Goal: Register for event/course

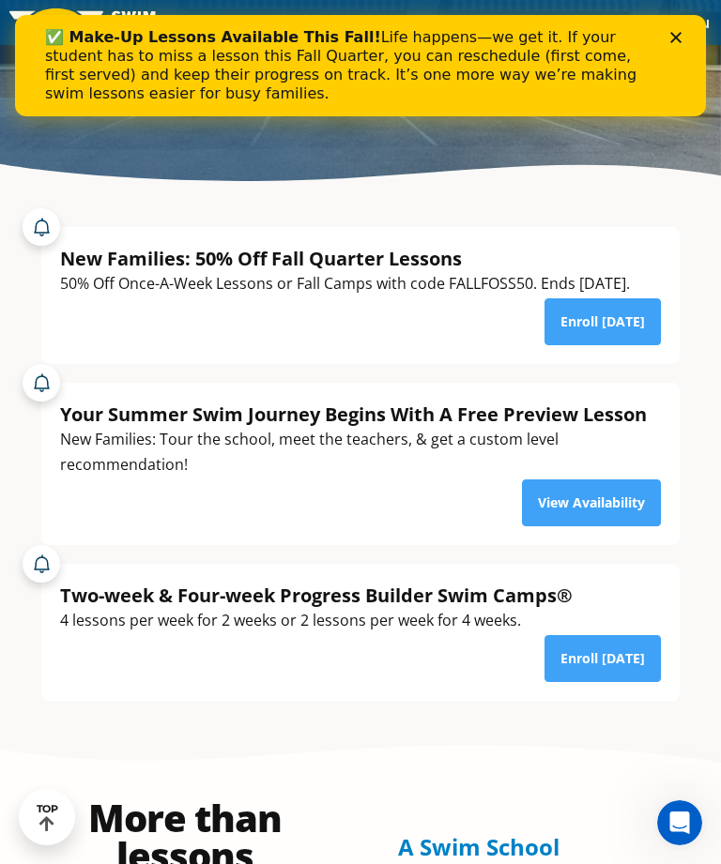
scroll to position [388, 0]
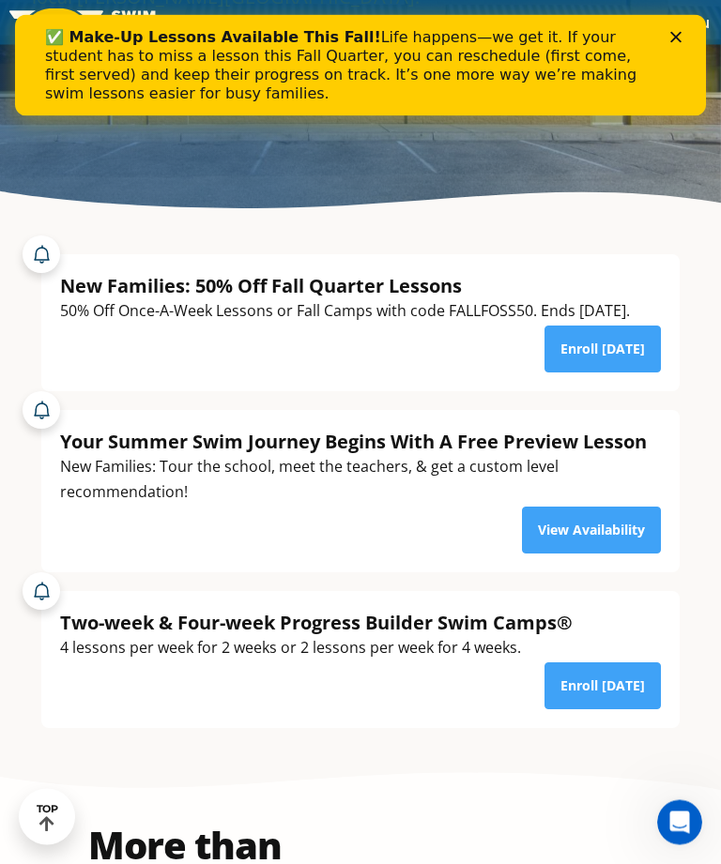
click at [667, 24] on div "✅ Make-Up Lessons Available This Fall! Life happens—we get it. If your student …" at bounding box center [360, 65] width 631 height 86
click at [682, 33] on div "Close" at bounding box center [679, 37] width 19 height 11
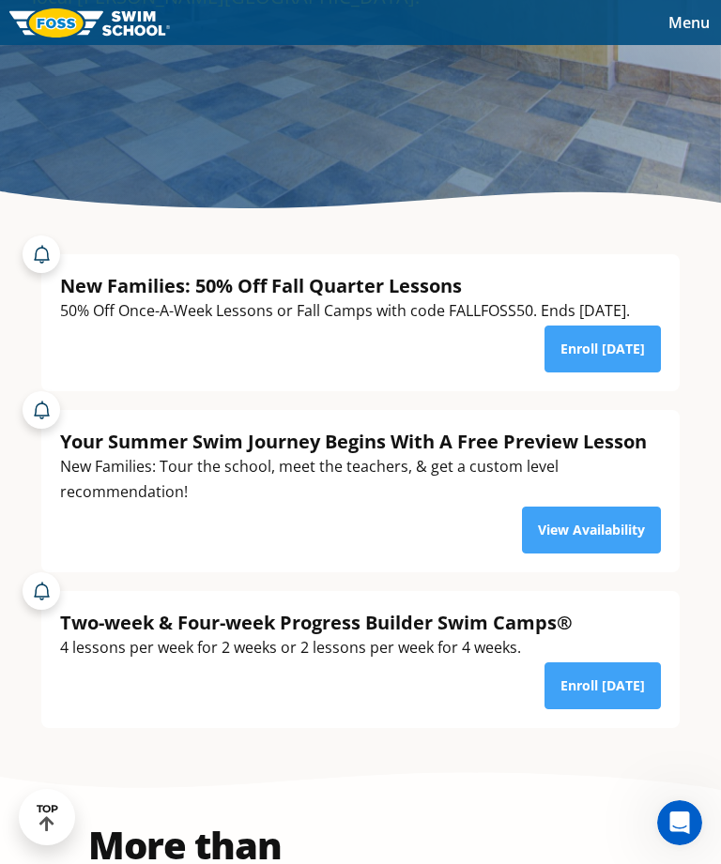
click at [691, 25] on span "Menu" at bounding box center [688, 22] width 41 height 21
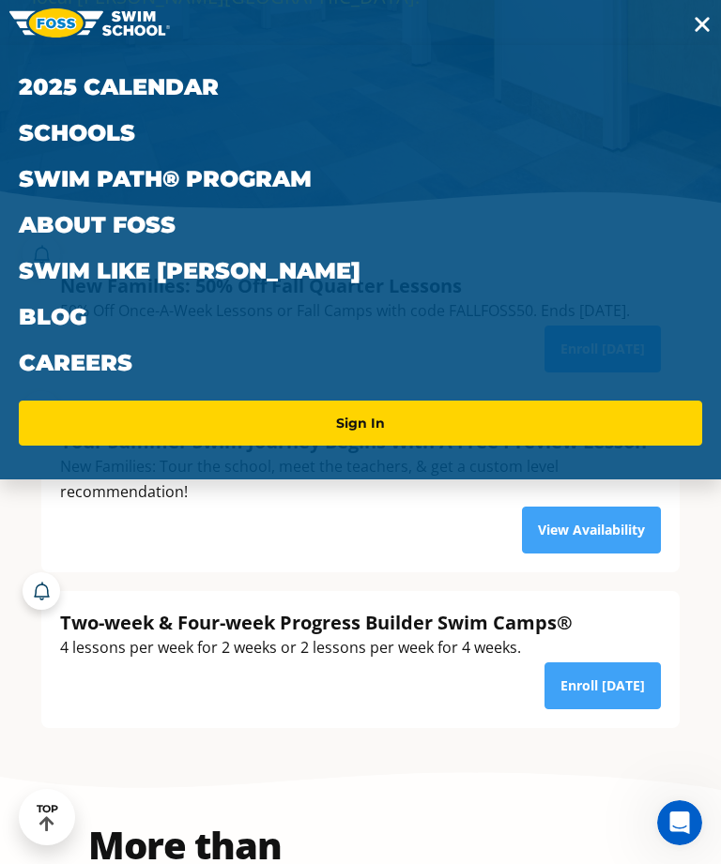
click at [351, 151] on link "Schools" at bounding box center [360, 133] width 683 height 46
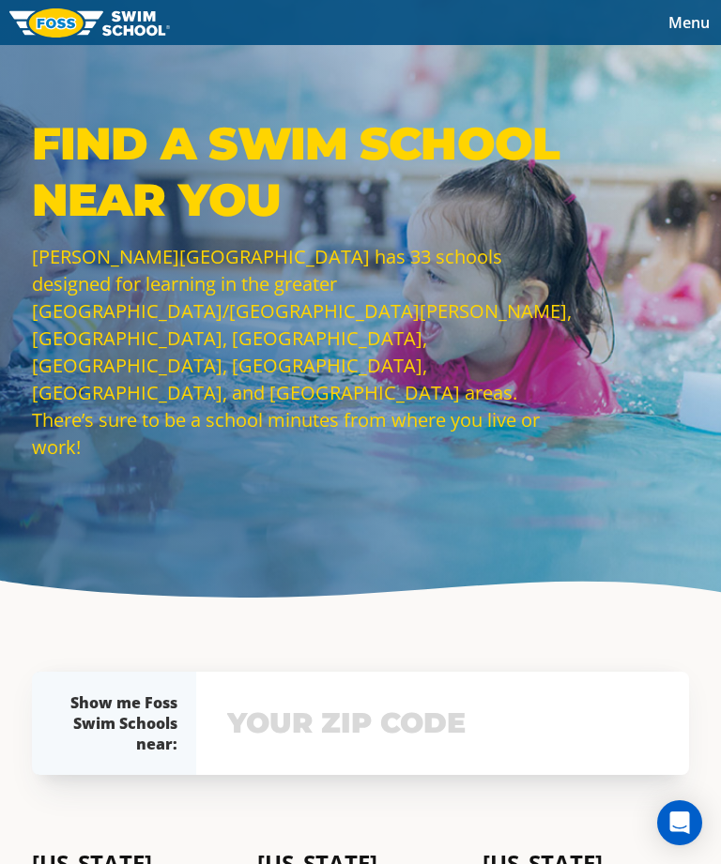
click at [685, 21] on span "Menu" at bounding box center [688, 22] width 41 height 21
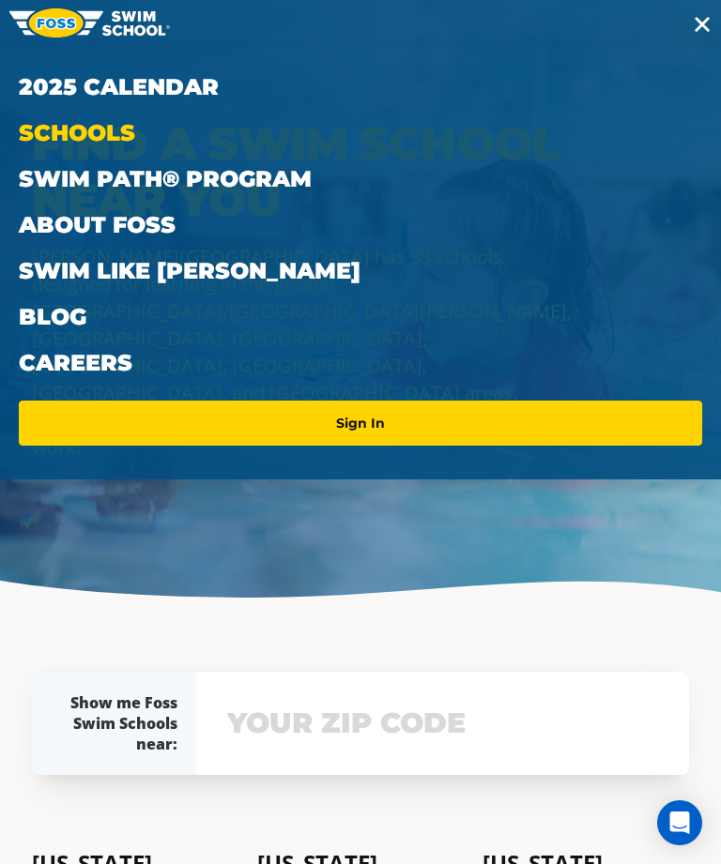
click at [387, 423] on link "Sign In" at bounding box center [360, 423] width 668 height 30
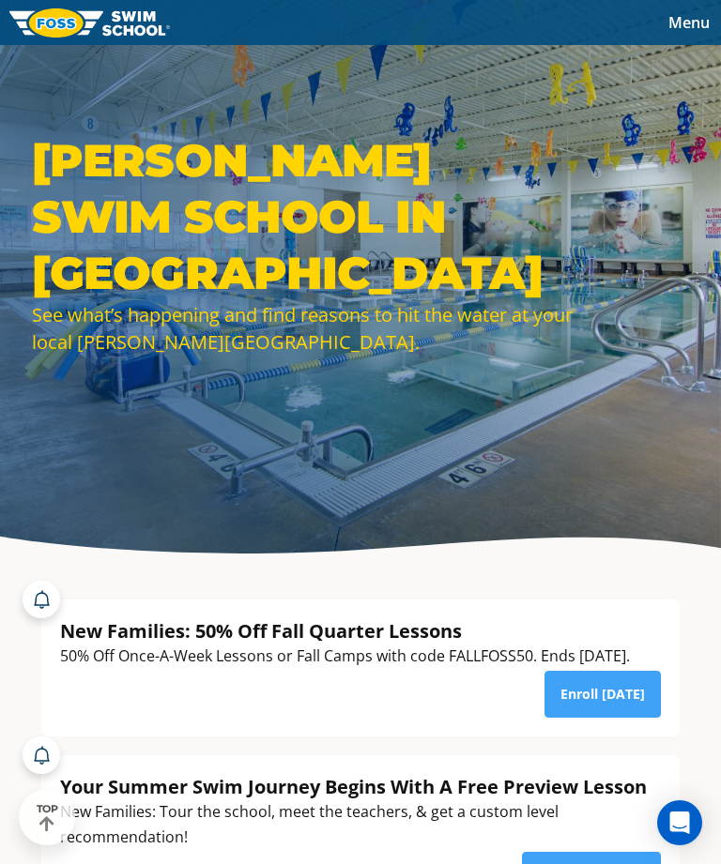
scroll to position [49, 0]
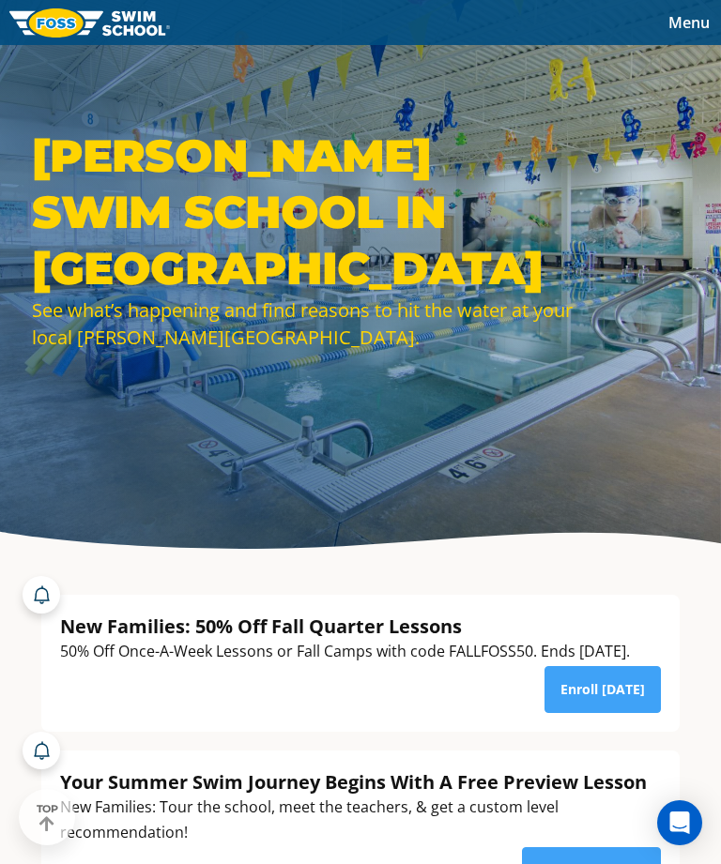
click at [692, 20] on span "Menu" at bounding box center [688, 22] width 41 height 21
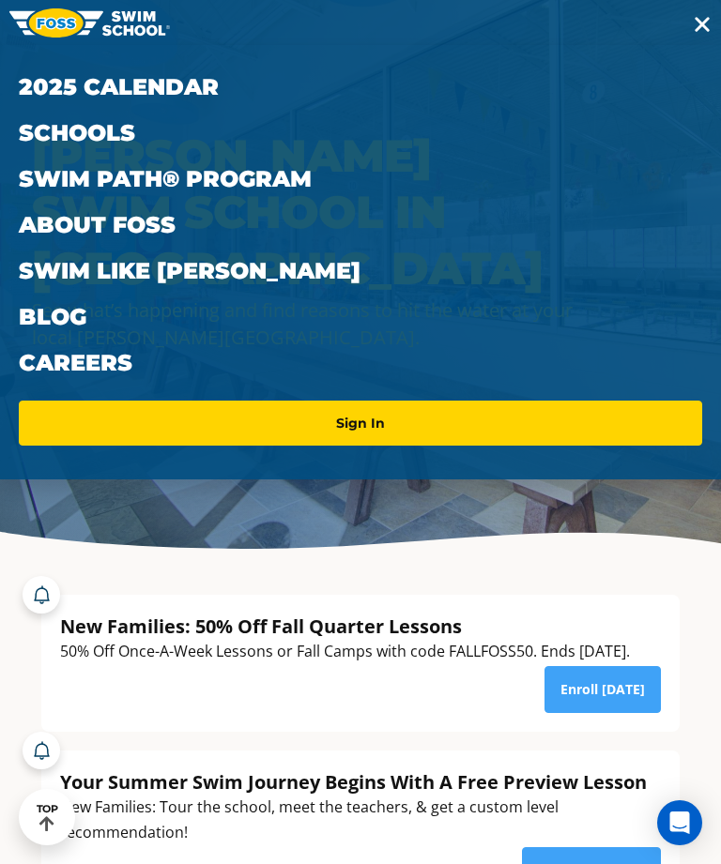
click at [251, 188] on link "Swim Path® Program" at bounding box center [360, 179] width 683 height 46
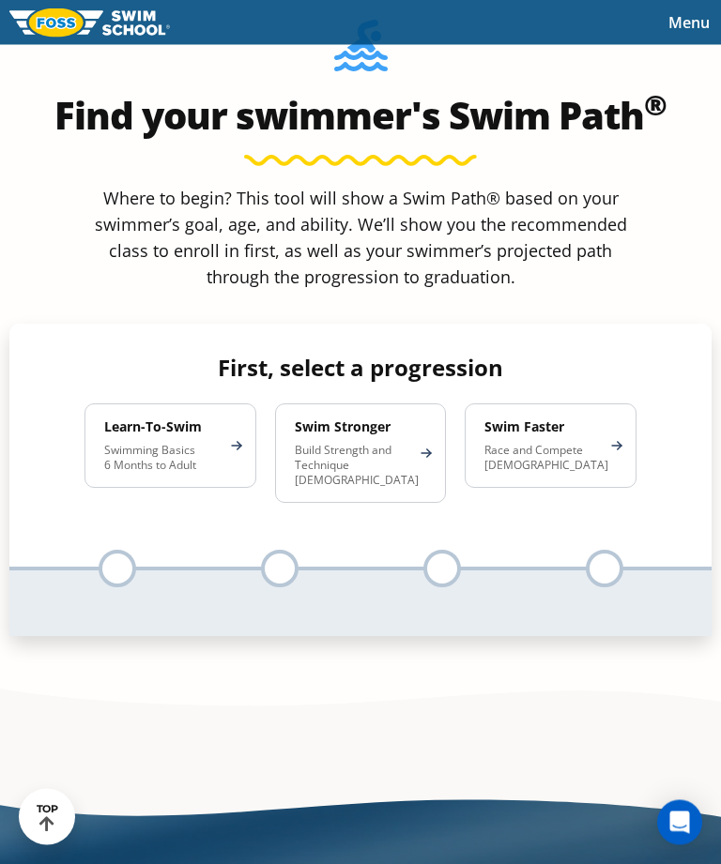
scroll to position [1113, 0]
click at [192, 435] on h4 "Learn-To-Swim" at bounding box center [161, 427] width 114 height 17
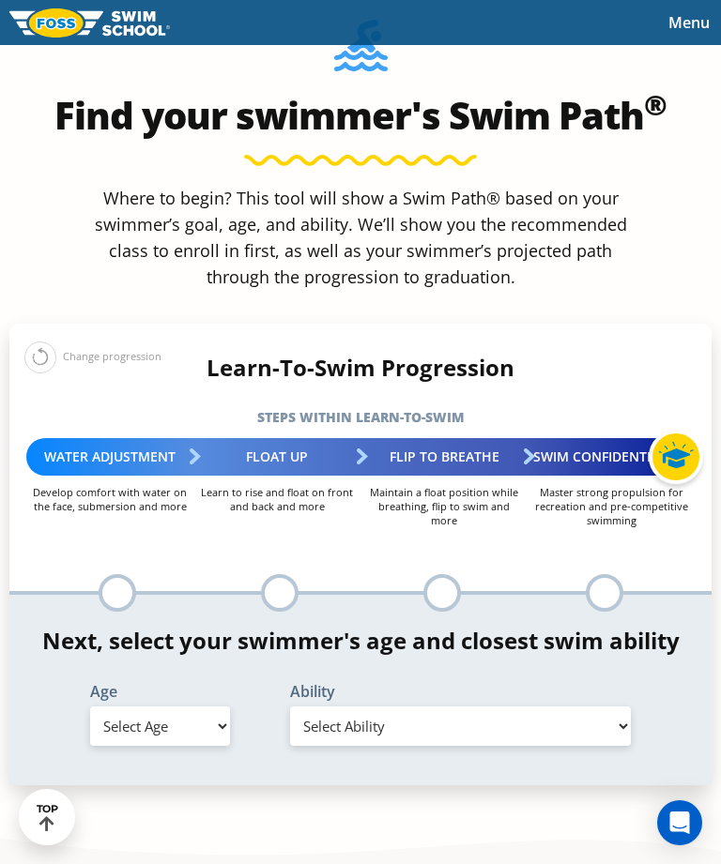
click at [201, 746] on select "Select Age [DEMOGRAPHIC_DATA] months - 1 year 1 year 2 years 3 years 4 years 5 …" at bounding box center [160, 726] width 140 height 39
select select "9-years"
click at [415, 730] on select "Select Ability First in-water experience When in the water, reliant on a life j…" at bounding box center [460, 726] width 341 height 39
select select "9-years-uncomfortable-putting-face-in-the-water-andor-getting-water-on-ears-whi…"
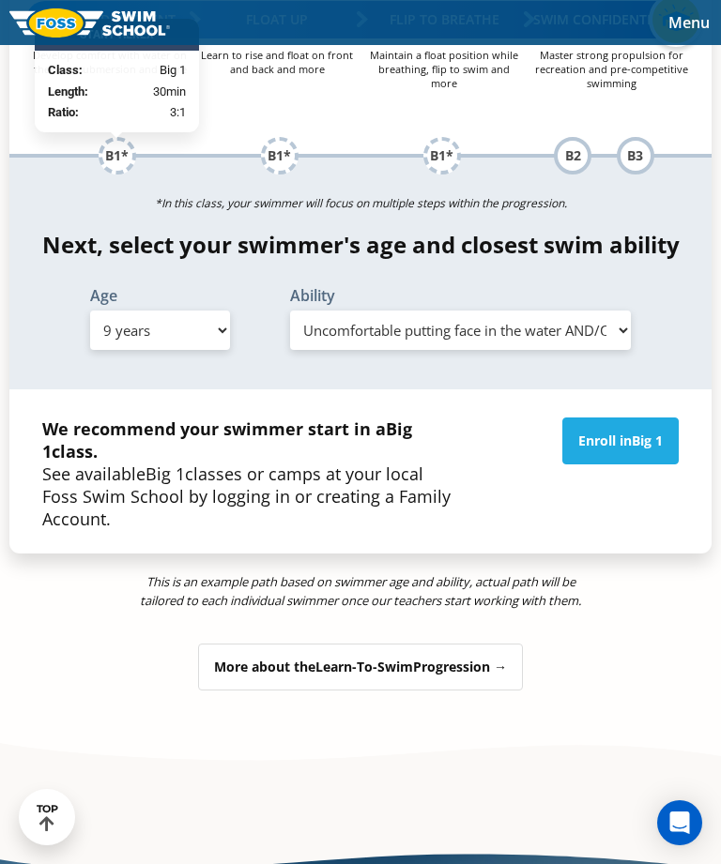
scroll to position [1546, 0]
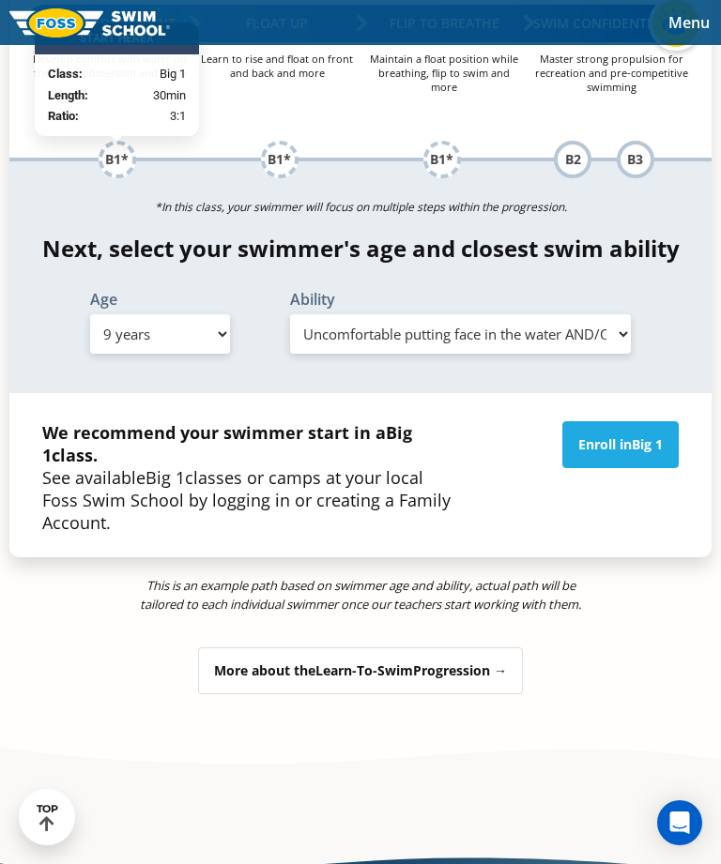
click at [495, 680] on div "More about the Learn-To-Swim Progression →" at bounding box center [360, 670] width 325 height 47
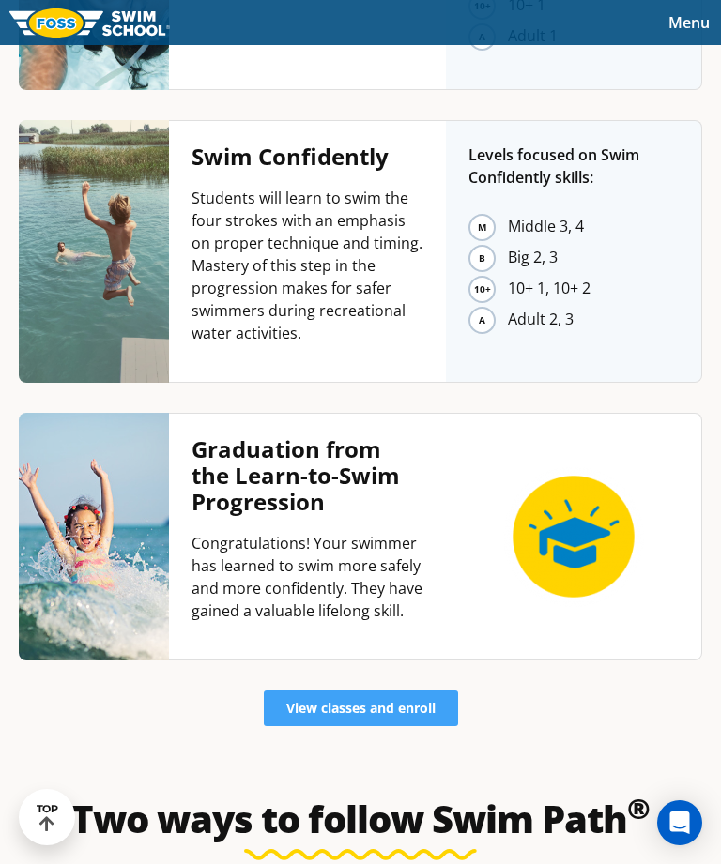
scroll to position [4359, 0]
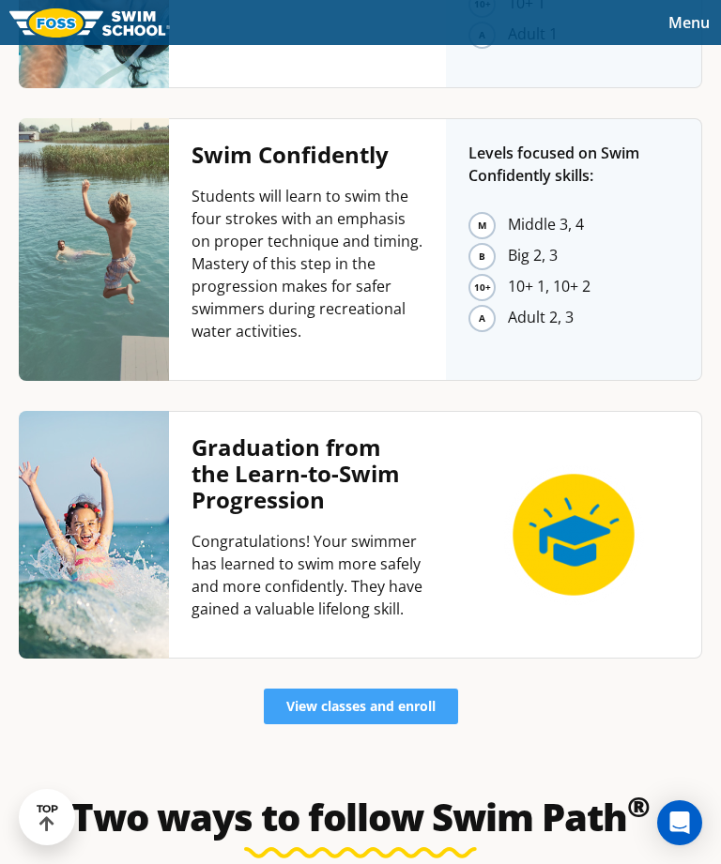
click at [384, 700] on span "View classes and enroll" at bounding box center [360, 706] width 149 height 13
